Goal: Navigation & Orientation: Find specific page/section

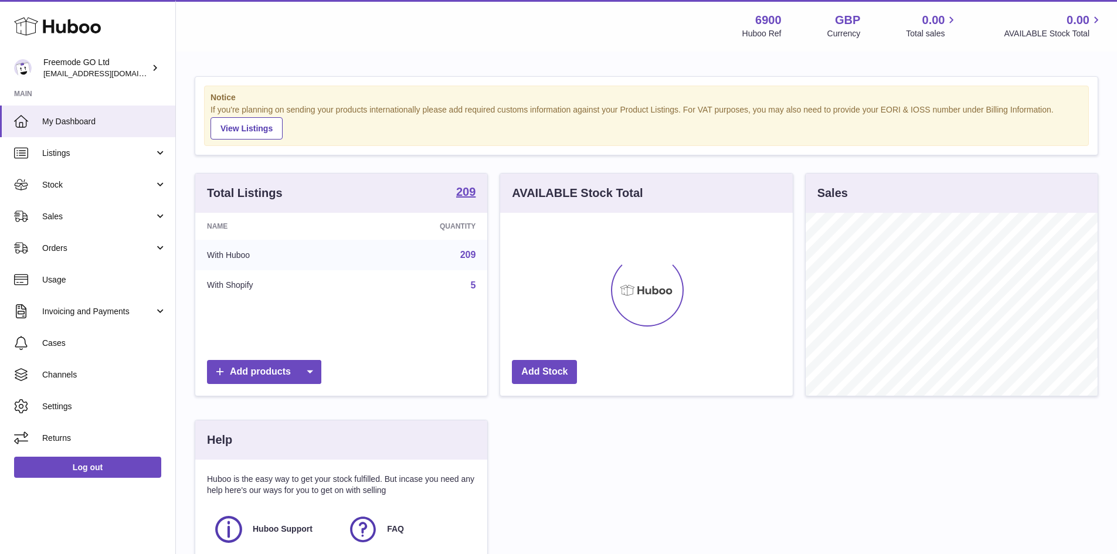
scroll to position [183, 293]
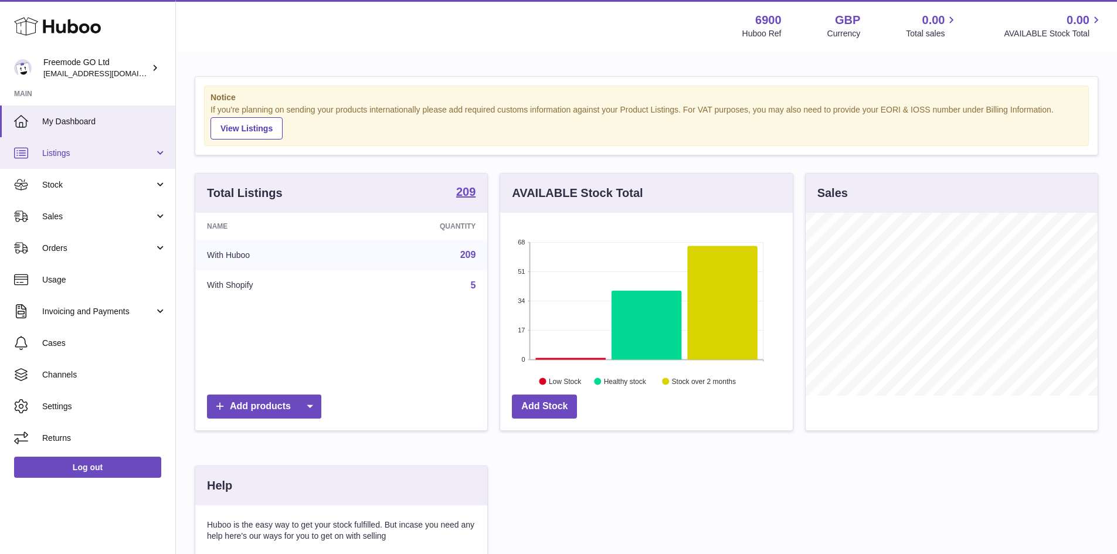
click at [96, 158] on span "Listings" at bounding box center [98, 153] width 112 height 11
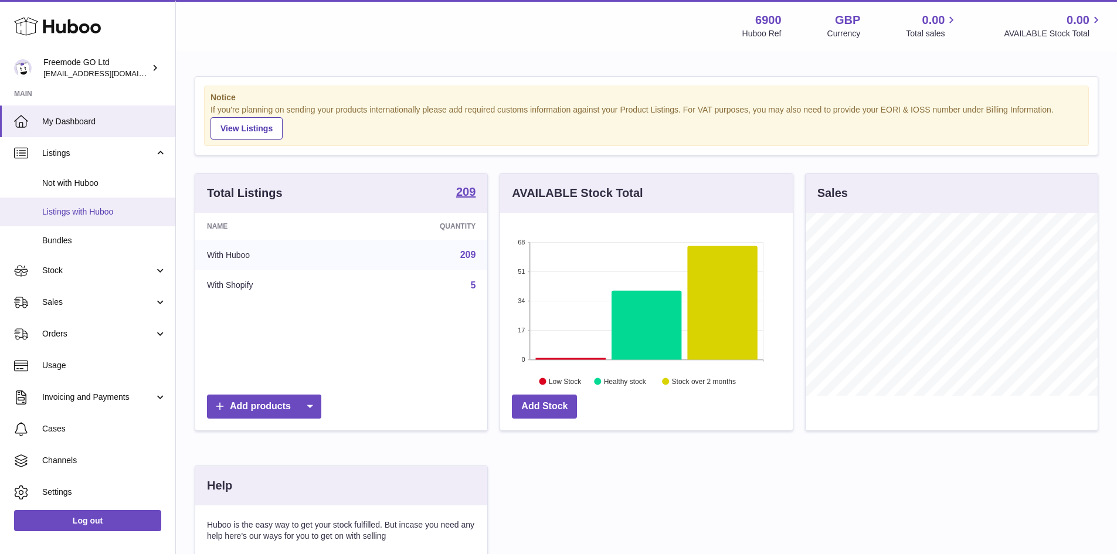
click at [102, 208] on span "Listings with Huboo" at bounding box center [104, 211] width 124 height 11
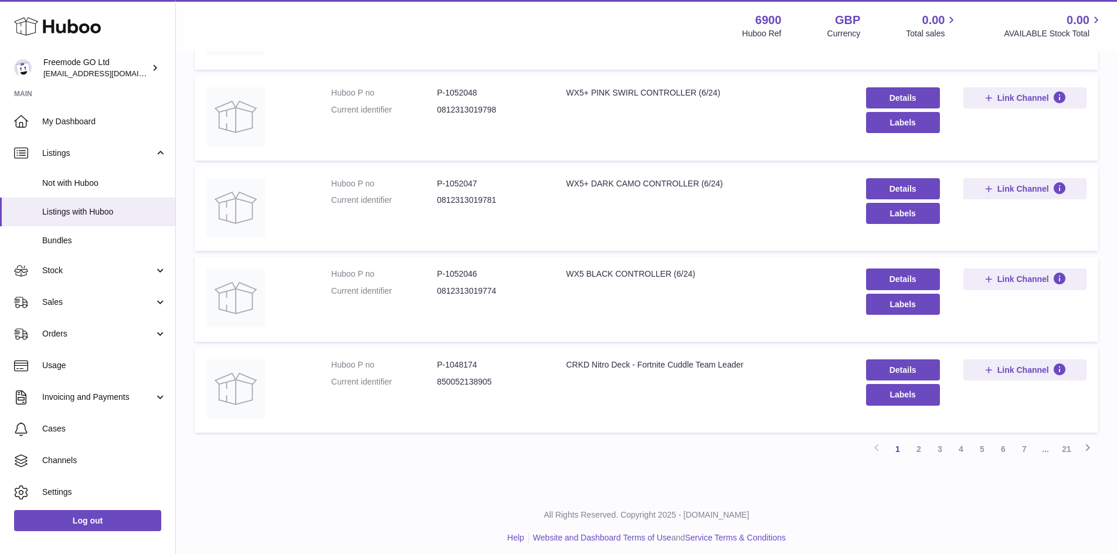
scroll to position [685, 0]
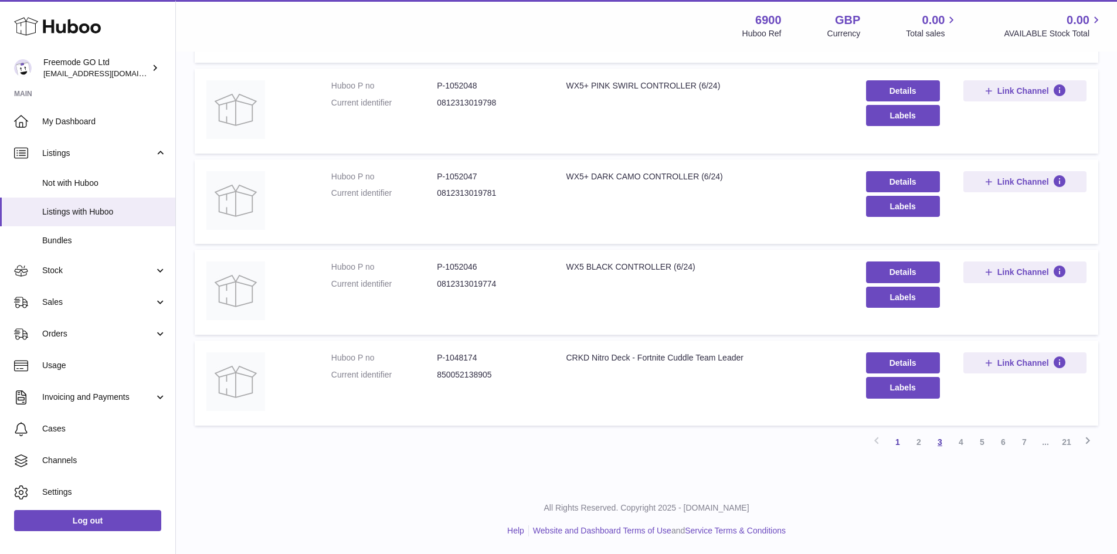
click at [939, 442] on link "3" at bounding box center [940, 442] width 21 height 21
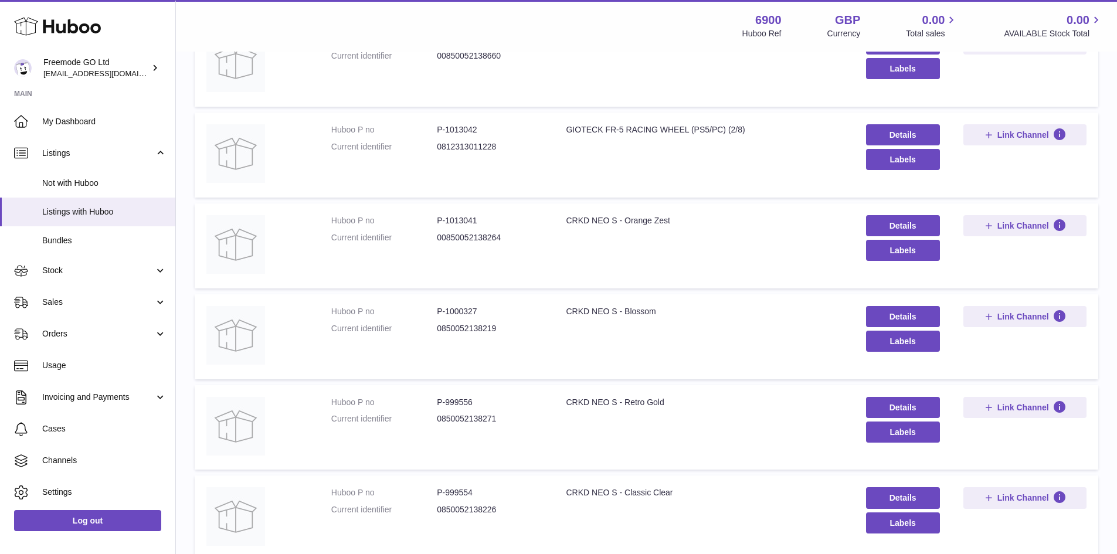
scroll to position [463, 0]
